Goal: Task Accomplishment & Management: Manage account settings

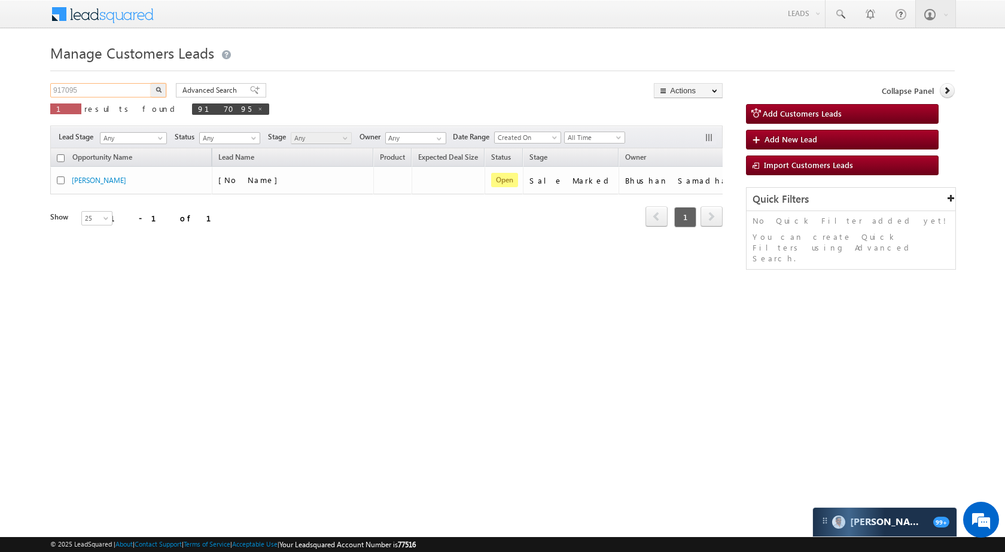
click at [117, 88] on input "917095" at bounding box center [101, 90] width 102 height 14
paste input "792730"
type input "792730"
click at [162, 84] on button "button" at bounding box center [159, 90] width 16 height 14
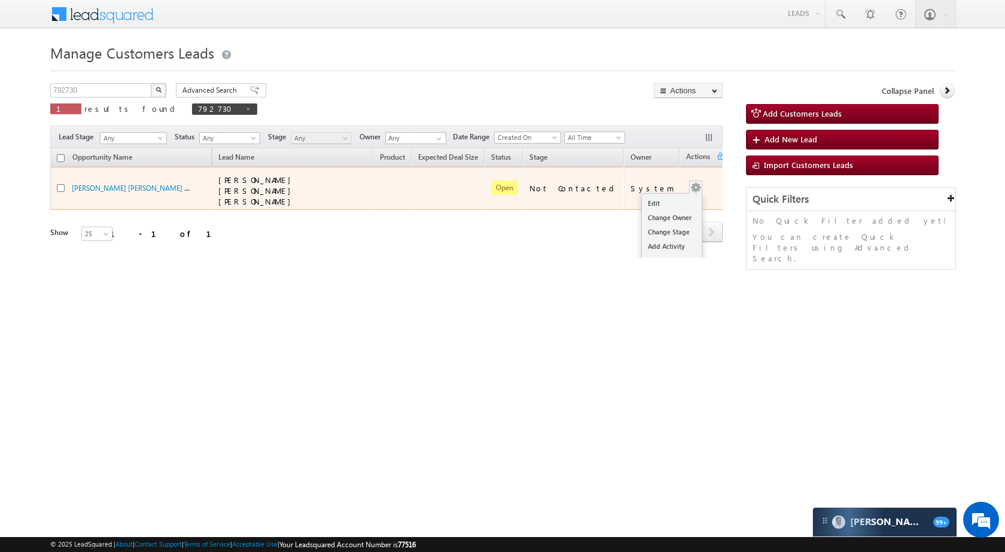
click at [687, 181] on div "Edit Change Owner Change Stage Add Activity Add Task Delete" at bounding box center [695, 189] width 19 height 16
click at [672, 196] on link "Edit" at bounding box center [672, 203] width 60 height 14
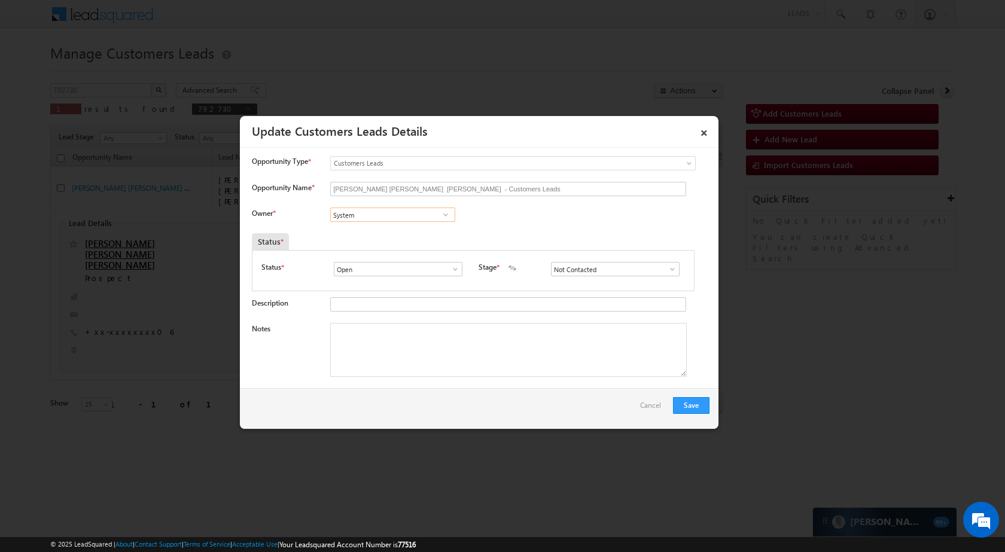
click at [413, 215] on input "System" at bounding box center [392, 215] width 125 height 14
click at [373, 267] on link "[PERSON_NAME] [PERSON_NAME][EMAIL_ADDRESS][DOMAIN_NAME]" at bounding box center [392, 275] width 125 height 23
type input "[PERSON_NAME]"
click at [671, 269] on span at bounding box center [672, 269] width 12 height 10
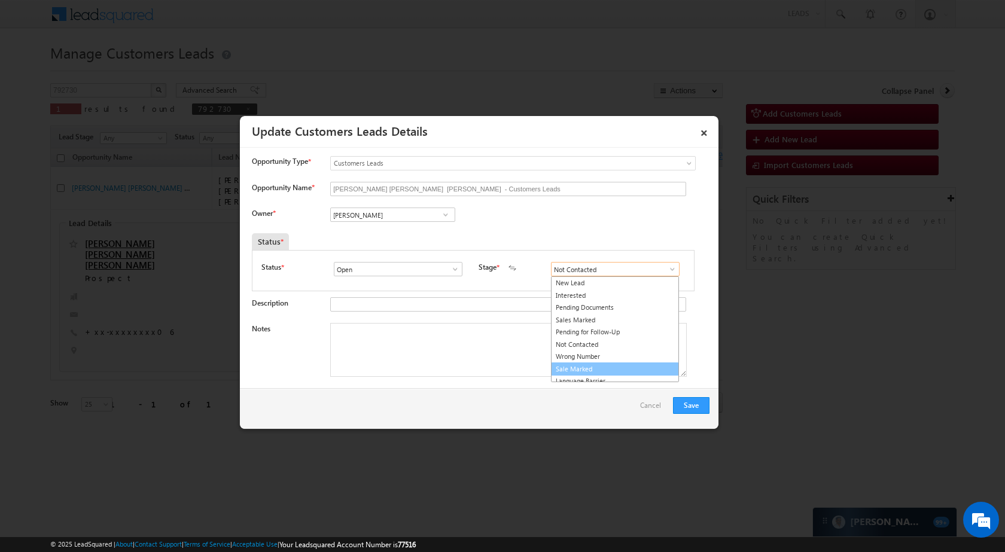
click at [604, 368] on link "Sale Marked" at bounding box center [615, 370] width 128 height 14
type input "Sale Marked"
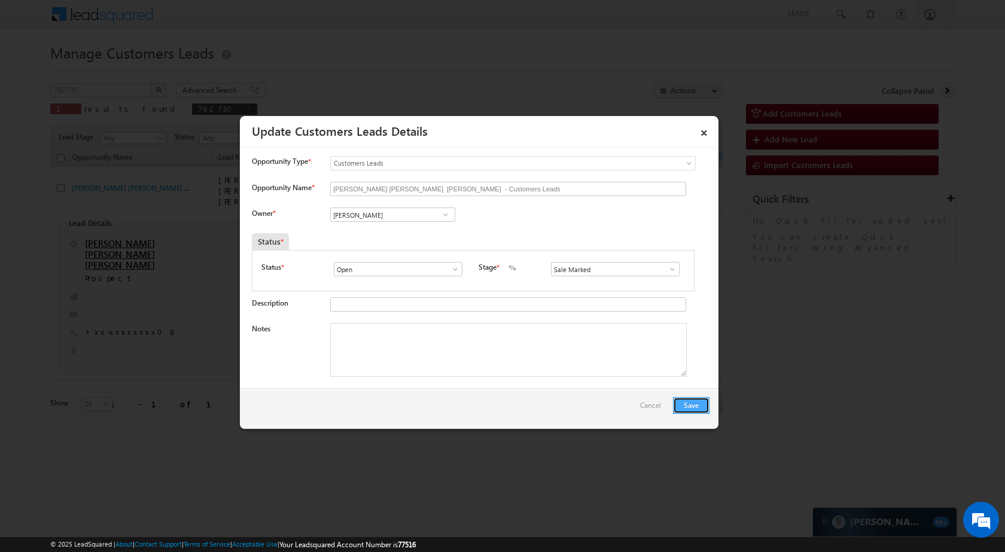
click at [703, 410] on button "Save" at bounding box center [691, 405] width 36 height 17
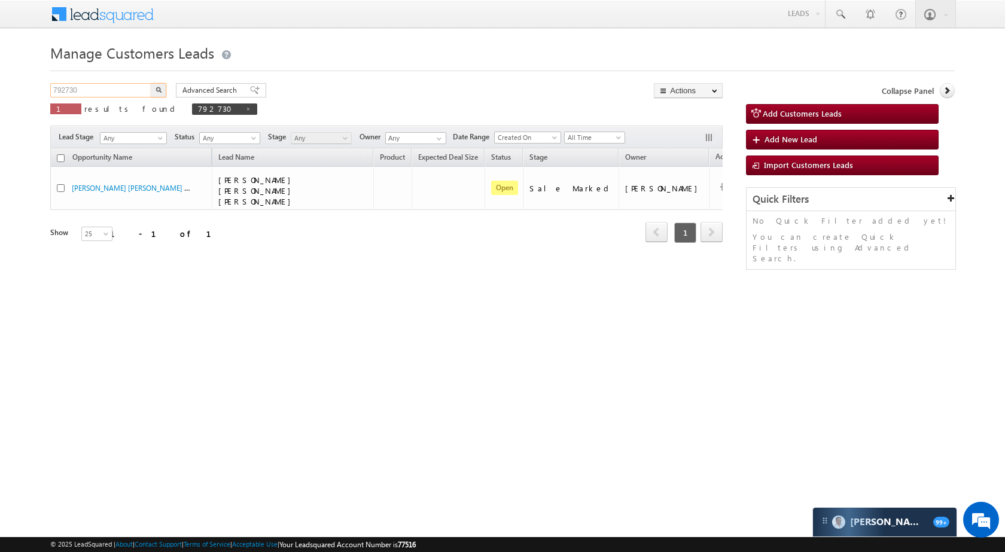
click at [95, 89] on input "792730" at bounding box center [101, 90] width 102 height 14
paste input "812276"
click at [160, 92] on img "button" at bounding box center [159, 90] width 6 height 6
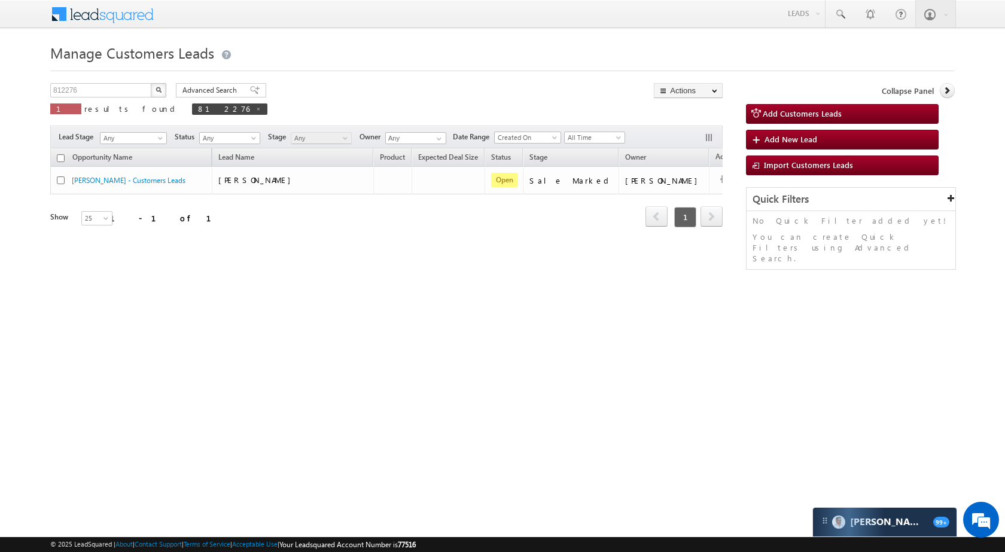
click at [126, 83] on div "Manage Customers Leads Customers Leads updated successfully. 812276 X 1 results…" at bounding box center [502, 189] width 904 height 299
click at [126, 90] on input "812276" at bounding box center [101, 90] width 102 height 14
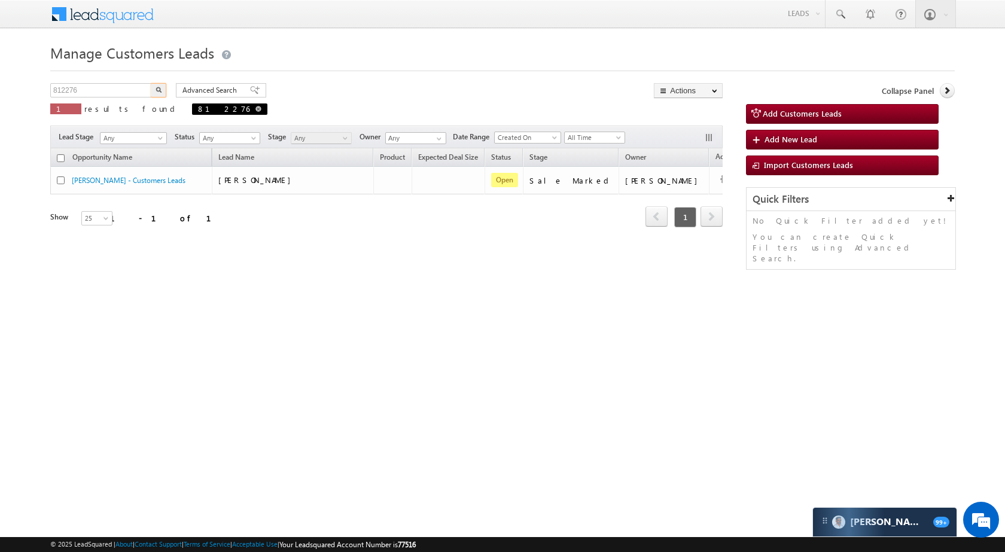
click at [255, 109] on span at bounding box center [258, 109] width 6 height 6
type input "Search Customers Leads"
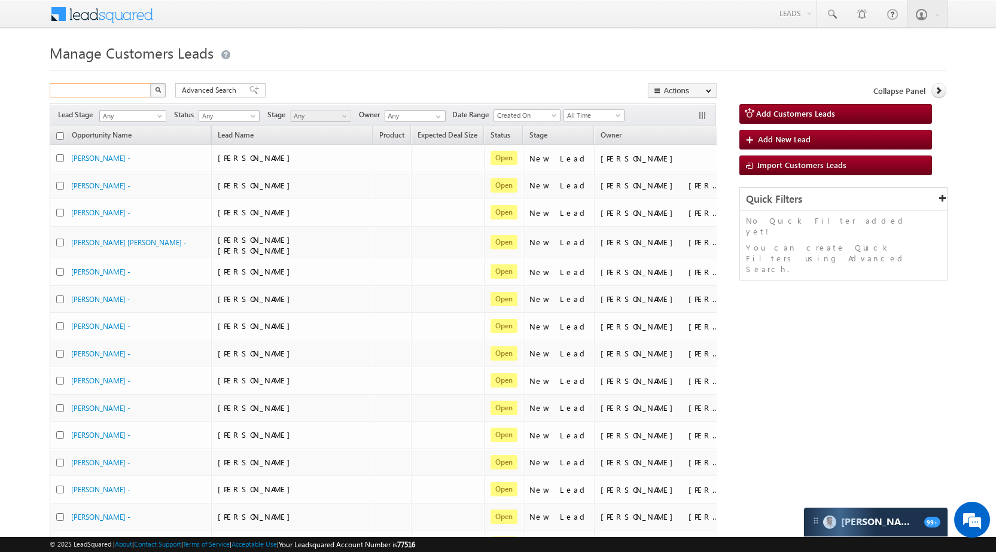
click at [132, 90] on input "text" at bounding box center [101, 90] width 102 height 14
paste input "810933"
click at [159, 86] on button "button" at bounding box center [158, 90] width 16 height 14
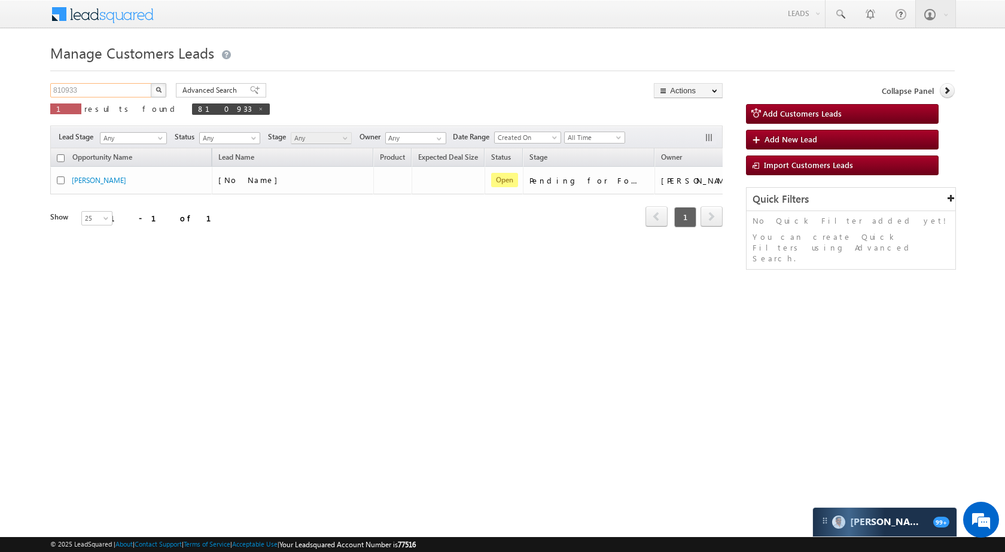
click at [128, 91] on input "810933" at bounding box center [101, 90] width 102 height 14
paste input "25"
click at [157, 92] on img "button" at bounding box center [159, 90] width 6 height 6
click at [261, 108] on span at bounding box center [264, 109] width 6 height 6
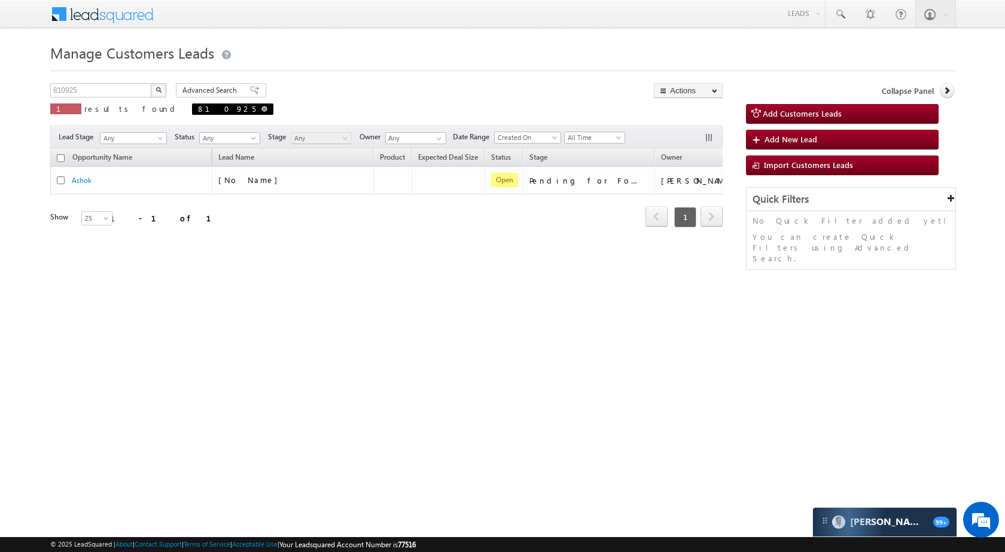
type input "Search Customers Leads"
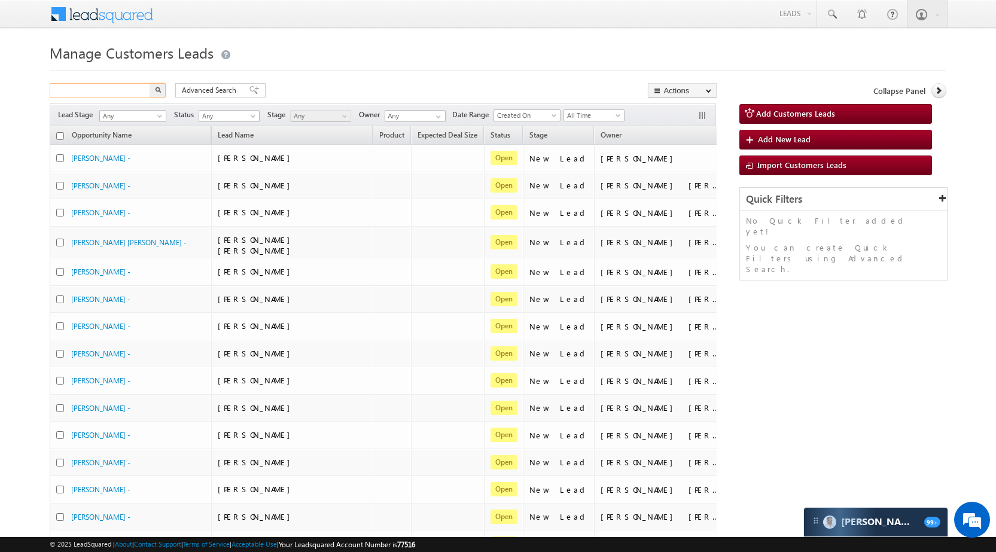
click at [129, 91] on input "text" at bounding box center [101, 90] width 102 height 14
paste input "812291"
click at [160, 83] on button "button" at bounding box center [158, 90] width 16 height 14
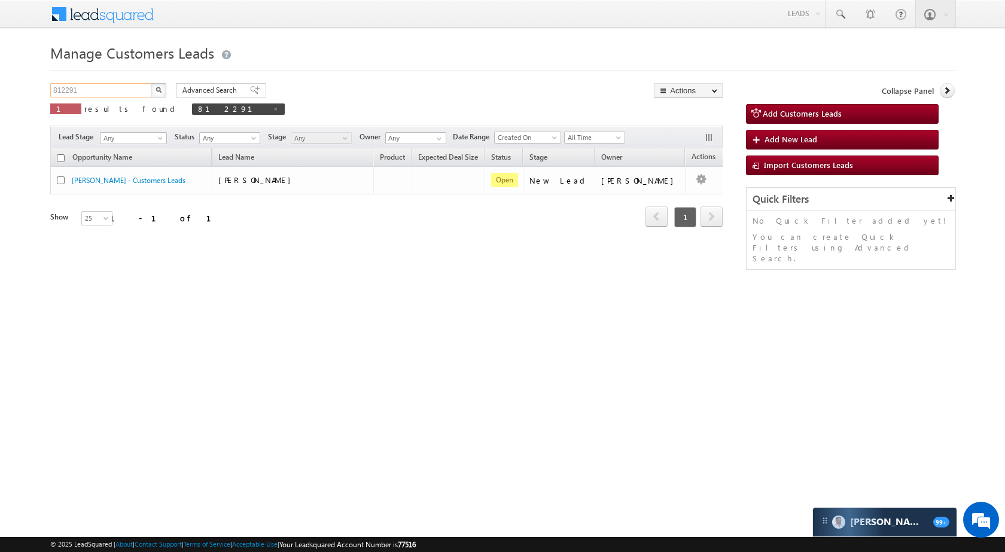
drag, startPoint x: 108, startPoint y: 83, endPoint x: 110, endPoint y: 90, distance: 7.4
click at [108, 84] on input "812291" at bounding box center [101, 90] width 102 height 14
click at [110, 90] on input "812291" at bounding box center [101, 90] width 102 height 14
paste input "06712"
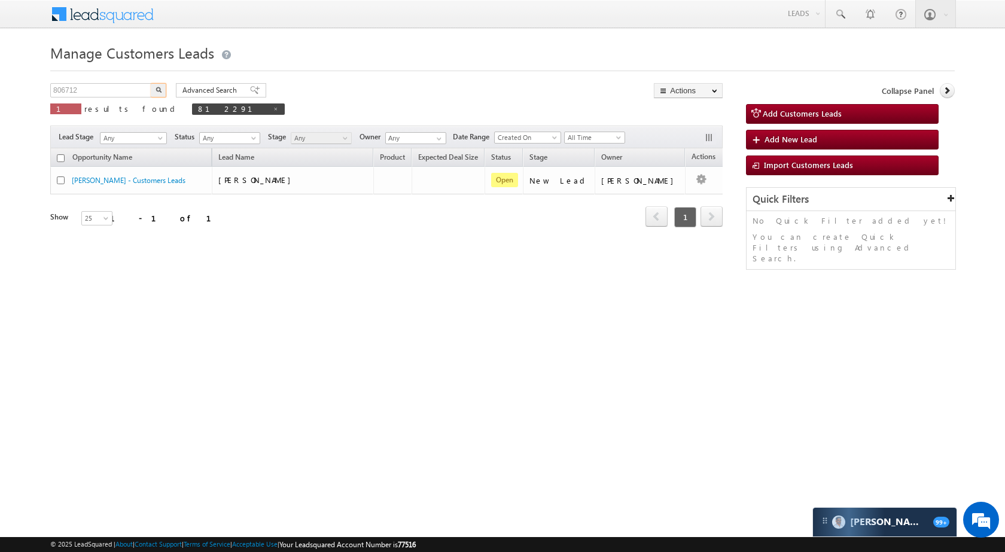
click at [159, 90] on img "button" at bounding box center [159, 90] width 6 height 6
click at [141, 87] on input "806712" at bounding box center [101, 90] width 102 height 14
paste input "16009"
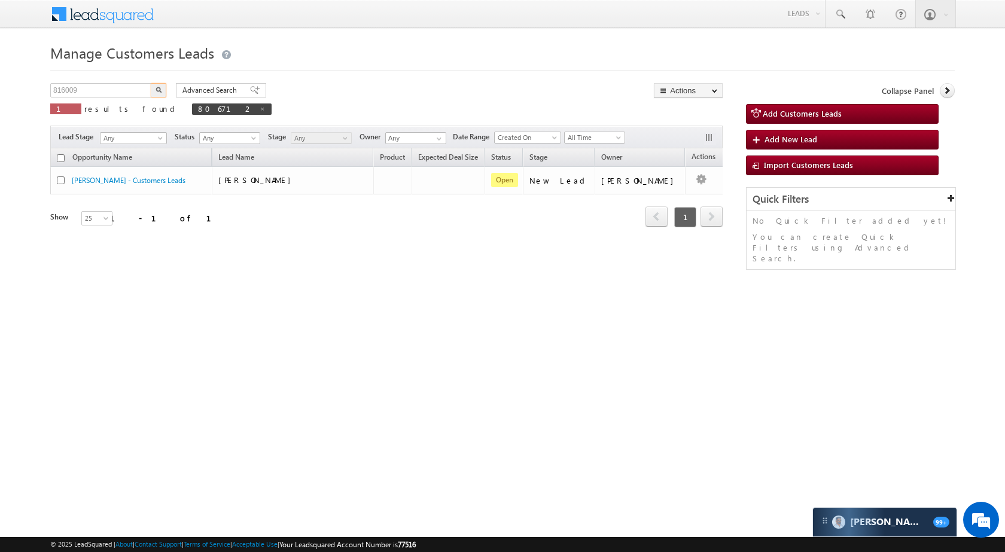
click at [166, 90] on div "816009 X 1 results found 806712" at bounding box center [160, 100] width 221 height 34
click at [163, 90] on button "button" at bounding box center [159, 90] width 16 height 14
click at [133, 88] on input "816009" at bounding box center [101, 90] width 102 height 14
click at [266, 106] on span at bounding box center [269, 109] width 6 height 6
type input "Search Customers Leads"
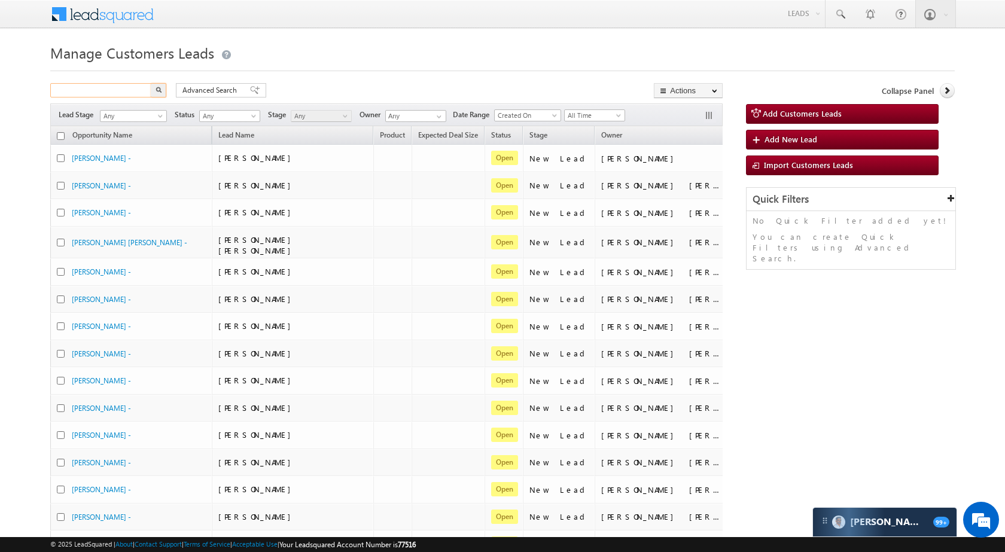
click at [106, 92] on input "text" at bounding box center [101, 90] width 102 height 14
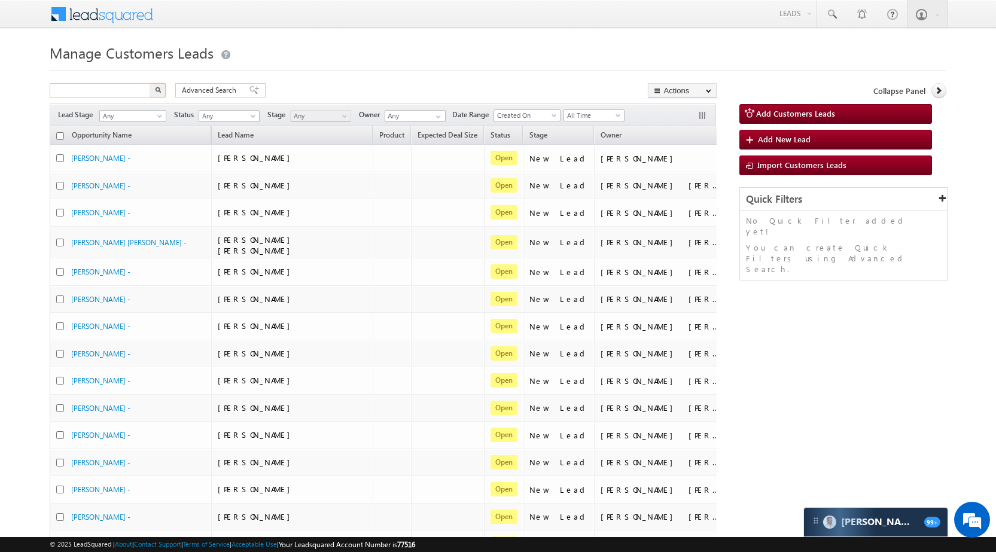
paste input "820859"
click at [151, 89] on button "button" at bounding box center [158, 90] width 16 height 14
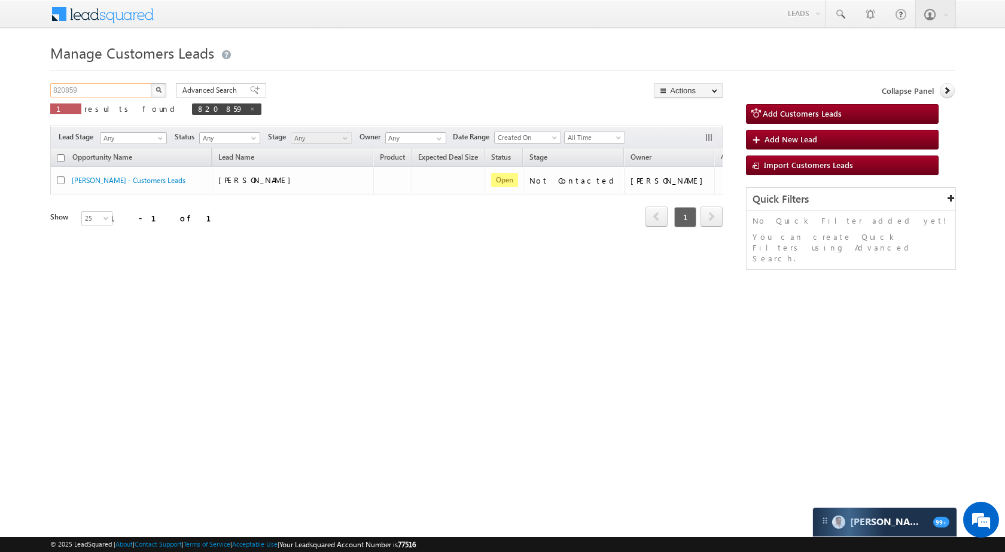
click at [137, 88] on input "820859" at bounding box center [101, 90] width 102 height 14
click at [192, 106] on span "820859" at bounding box center [226, 108] width 69 height 11
click at [111, 89] on input "820859" at bounding box center [101, 90] width 102 height 14
click at [192, 108] on span "820859" at bounding box center [226, 108] width 69 height 11
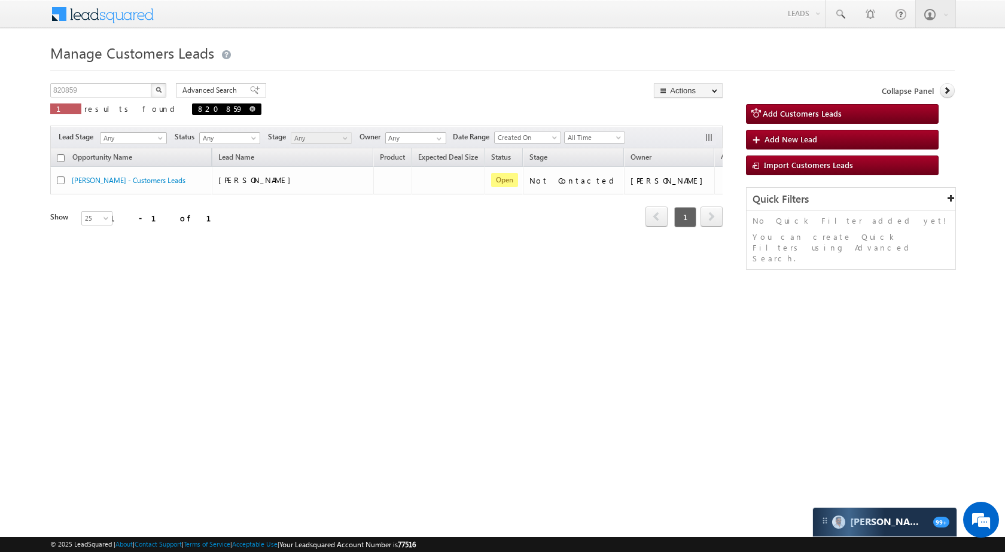
click at [249, 108] on span at bounding box center [252, 109] width 6 height 6
type input "Search Customers Leads"
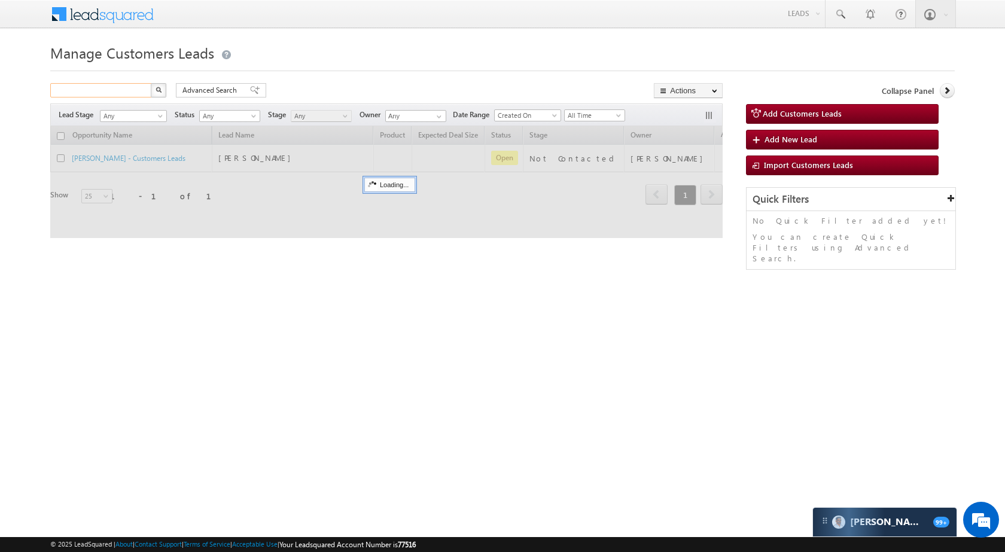
click at [106, 87] on input "text" at bounding box center [101, 90] width 102 height 14
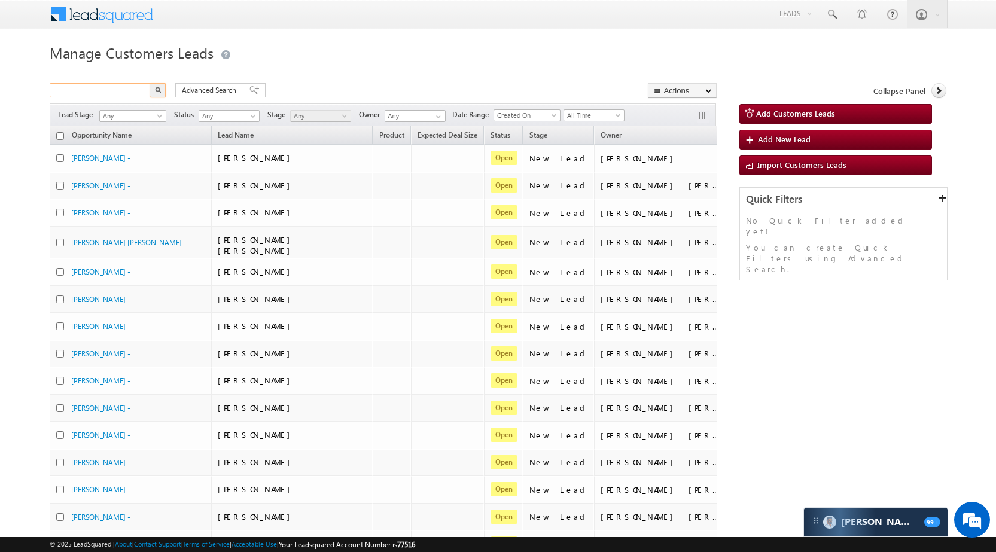
paste input "820859"
type input "820859"
click at [155, 89] on img "button" at bounding box center [158, 90] width 6 height 6
